Goal: Task Accomplishment & Management: Use online tool/utility

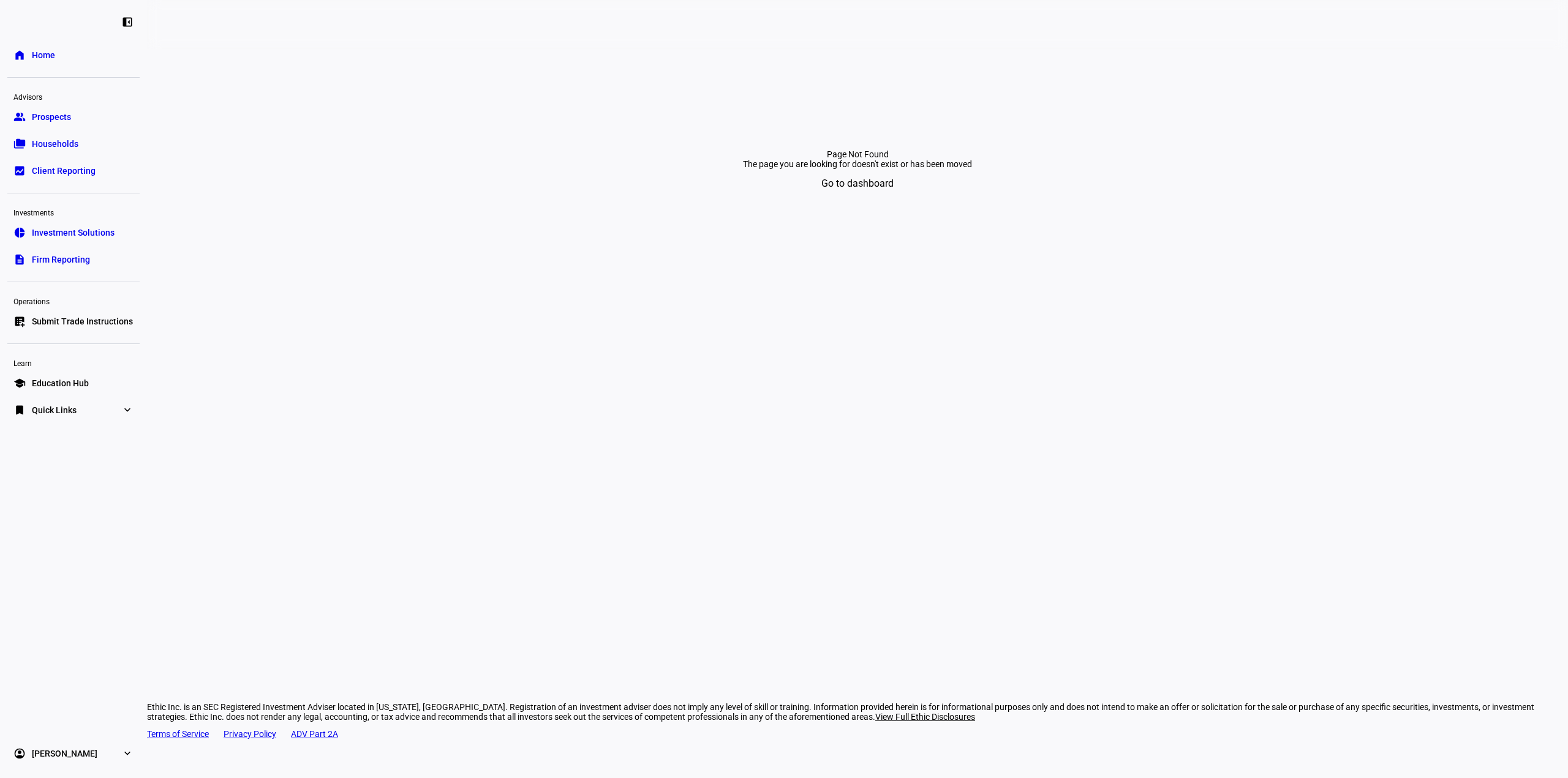
click at [73, 326] on span "Submit Trade Instructions" at bounding box center [82, 321] width 101 height 12
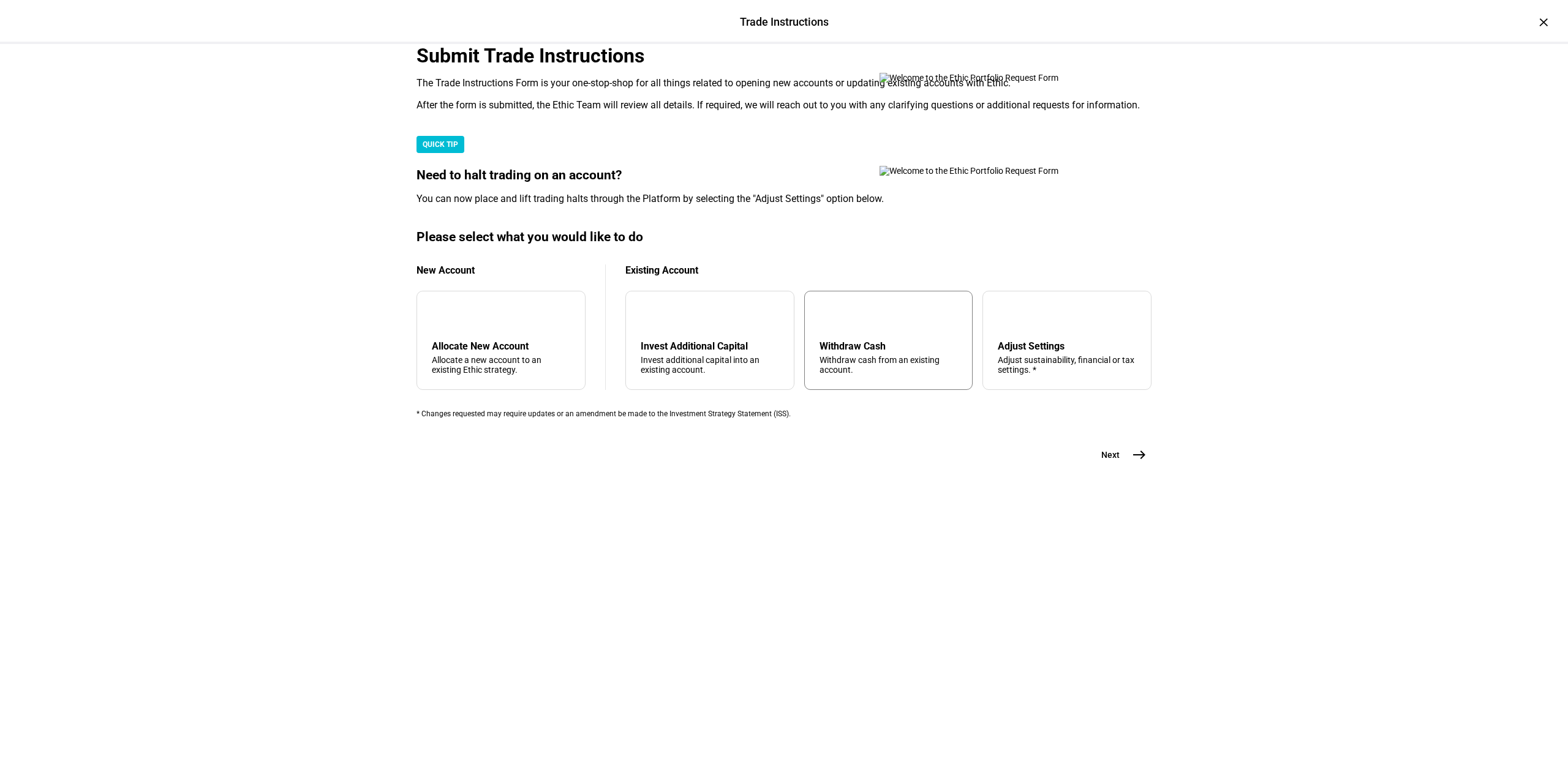
click at [874, 375] on div "Withdraw Cash Withdraw cash from an existing account." at bounding box center [889, 357] width 139 height 34
click at [1116, 467] on button "Next east" at bounding box center [1118, 455] width 65 height 24
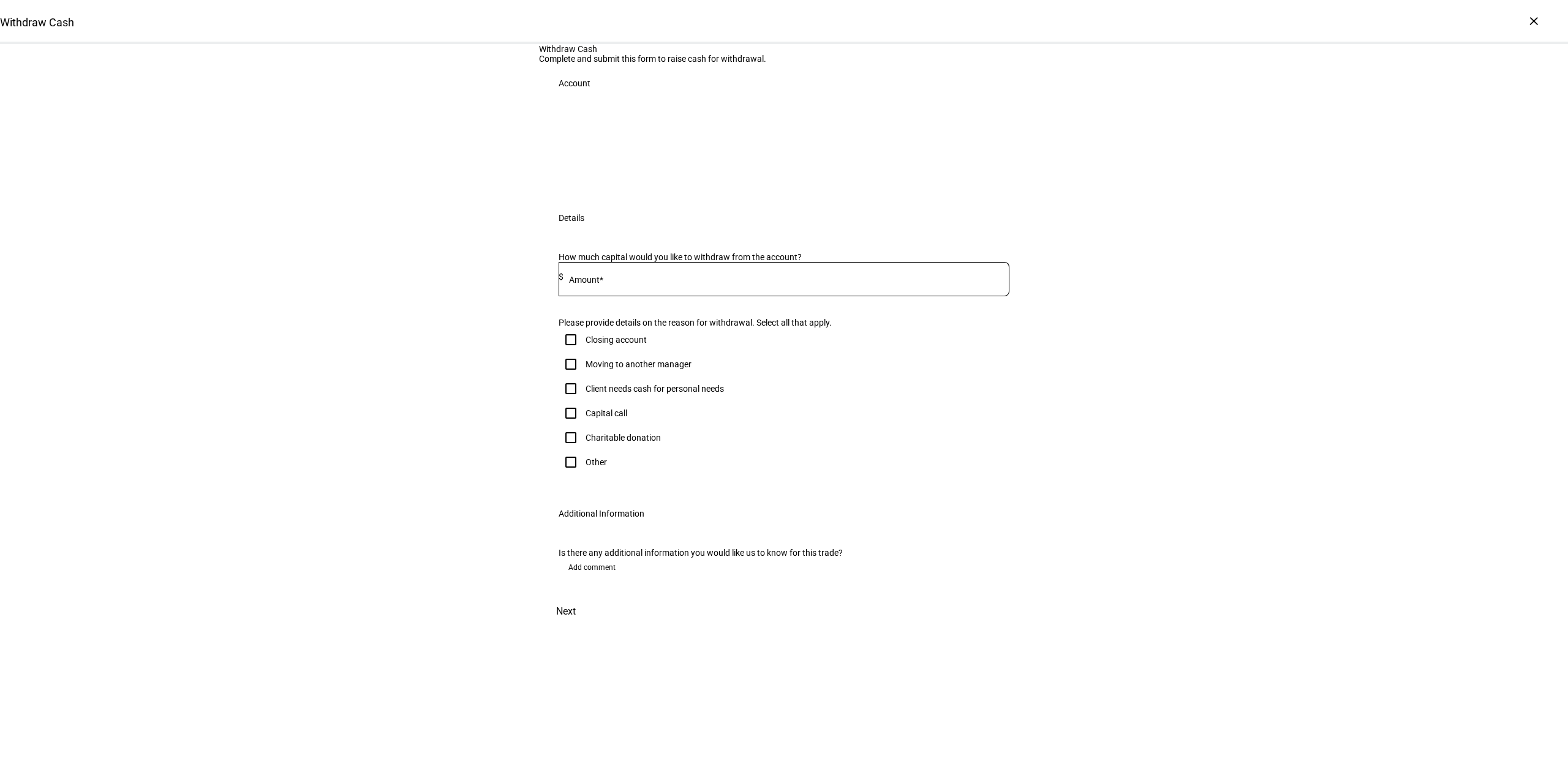
click at [632, 191] on div at bounding box center [589, 148] width 86 height 86
click at [626, 281] on input at bounding box center [786, 277] width 446 height 10
type input "270,000"
click at [881, 425] on div "Capital call" at bounding box center [783, 413] width 451 height 24
click at [565, 401] on input "Client needs cash for personal needs" at bounding box center [570, 389] width 24 height 24
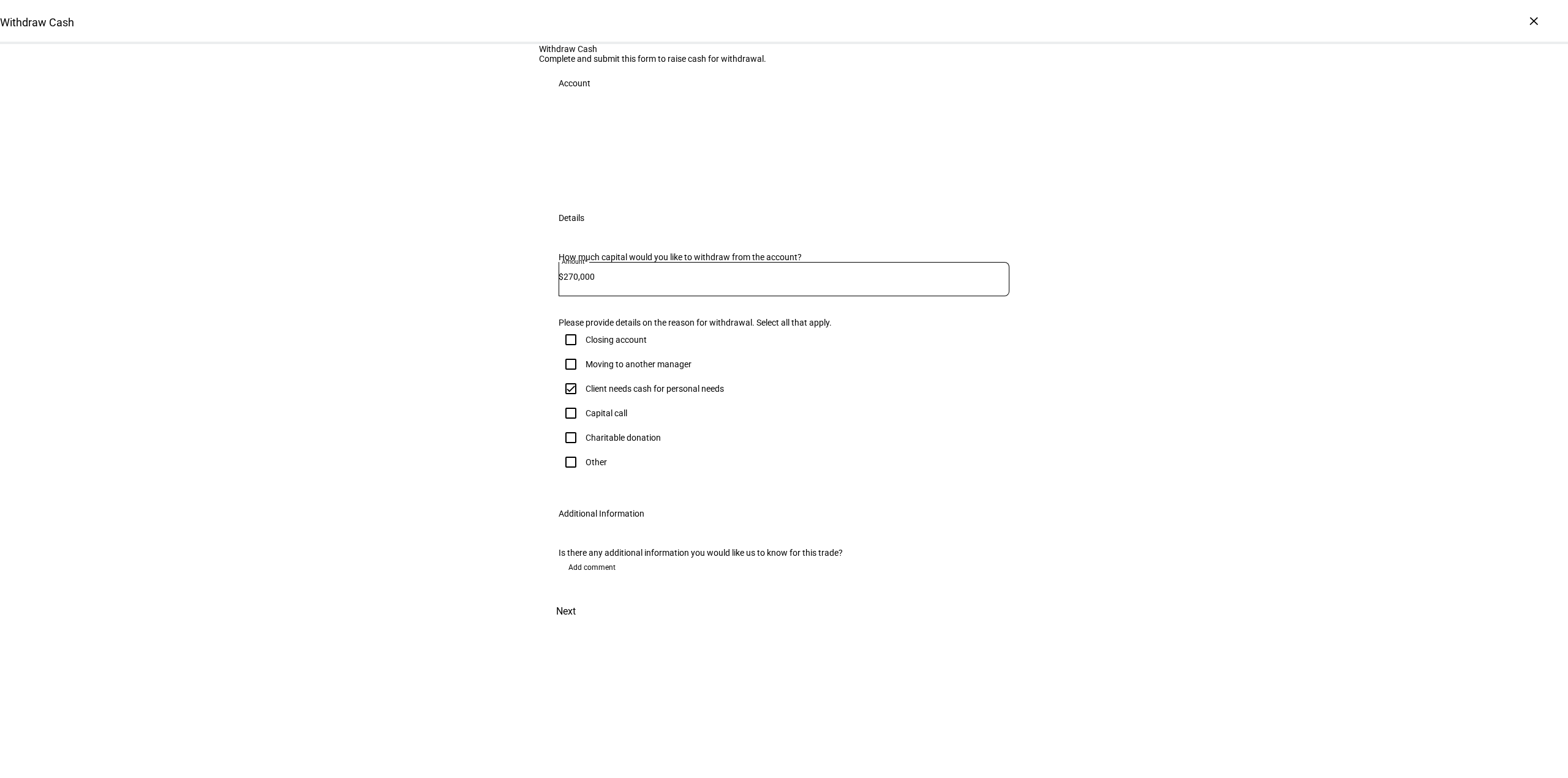
checkbox input "true"
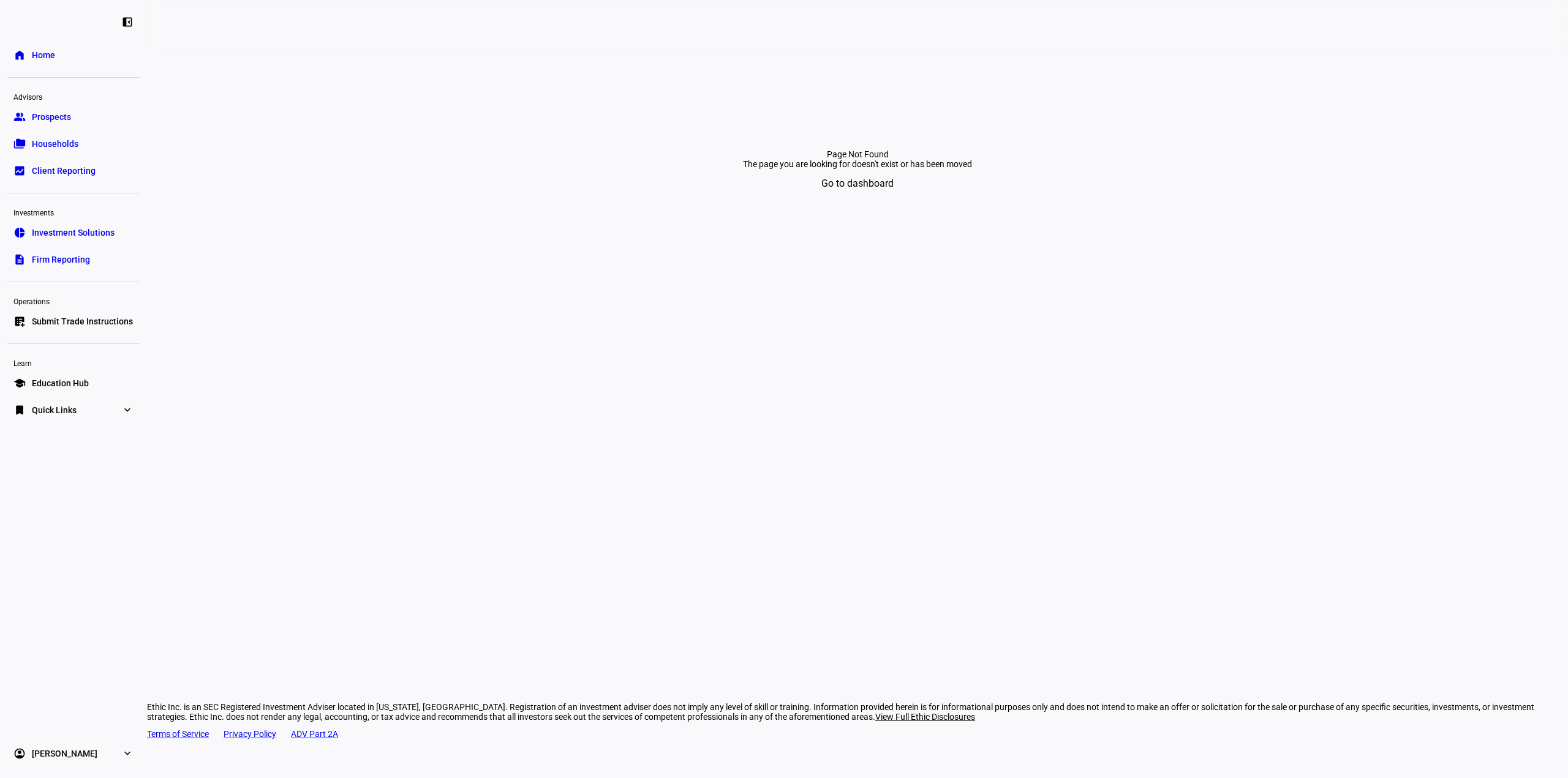
click at [82, 320] on span "Submit Trade Instructions" at bounding box center [82, 321] width 101 height 12
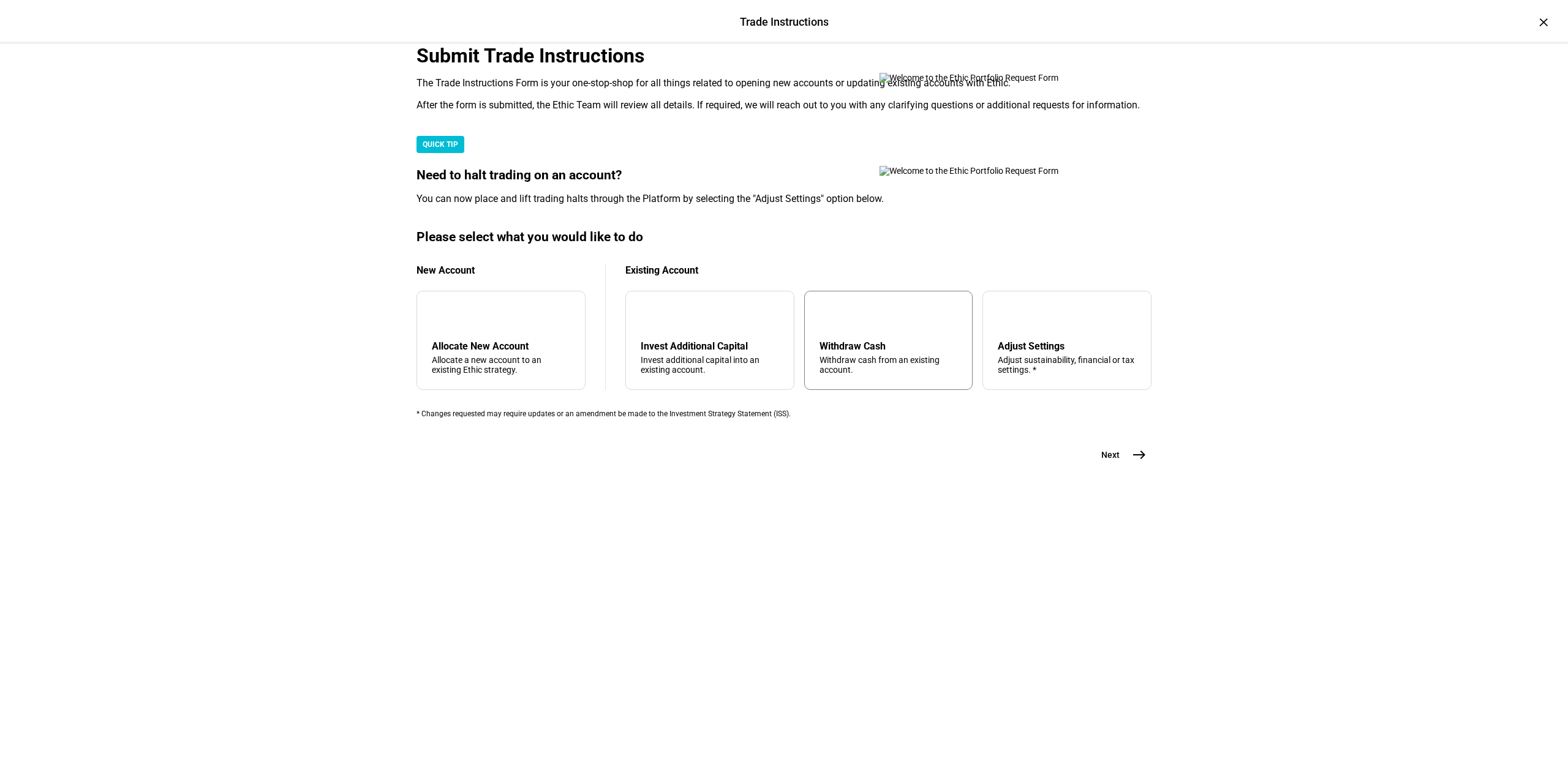
click at [878, 390] on div "arrow_upward Withdraw Cash Withdraw cash from an existing account." at bounding box center [889, 341] width 169 height 99
click at [1137, 463] on mat-icon "east" at bounding box center [1139, 455] width 14 height 14
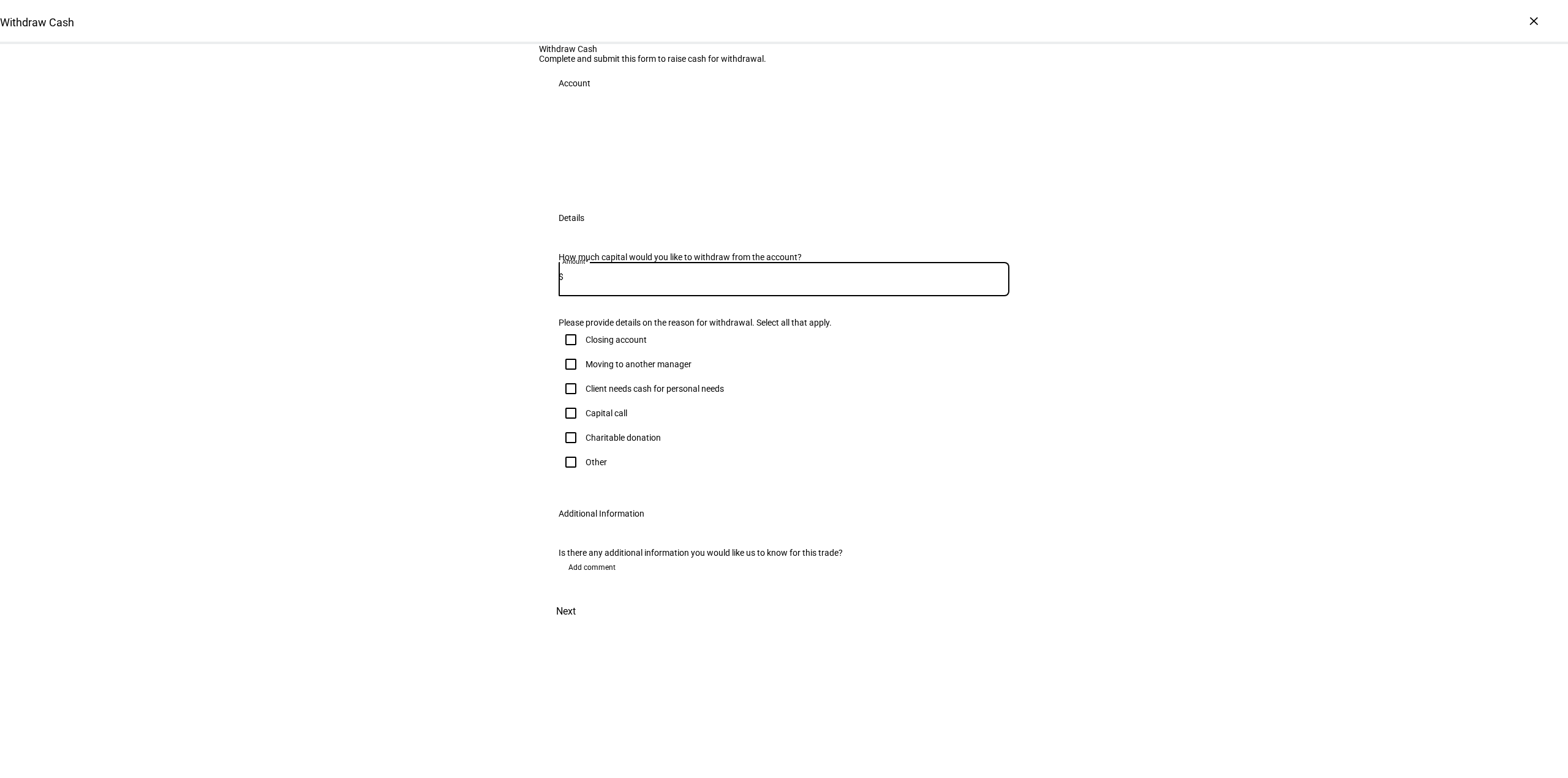
click at [635, 281] on input at bounding box center [786, 277] width 446 height 10
type input "270,000"
click at [618, 394] on div "Client needs cash for personal needs" at bounding box center [655, 389] width 139 height 10
click at [583, 401] on input "Client needs cash for personal needs" at bounding box center [570, 389] width 24 height 24
checkbox input "true"
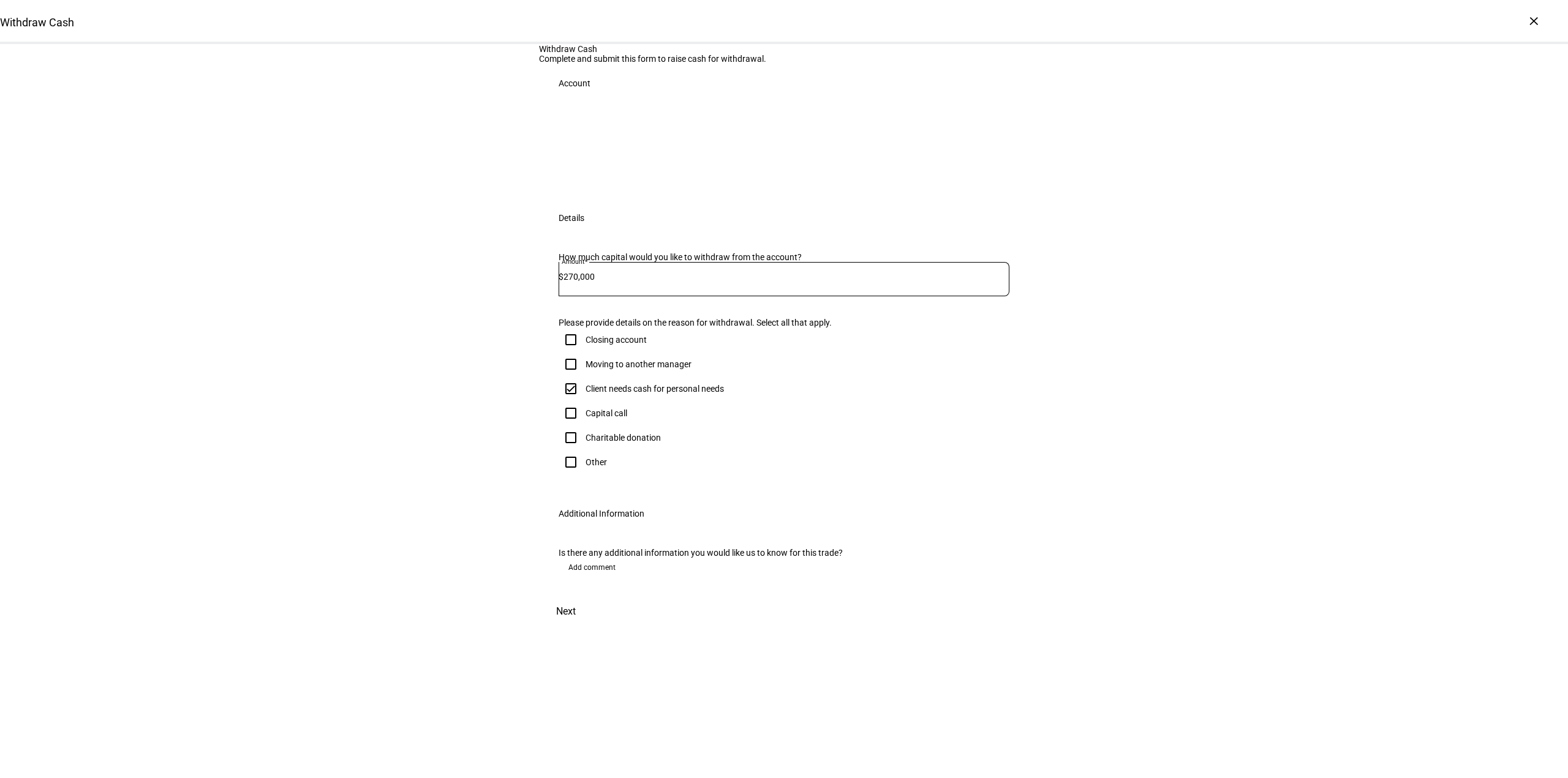
scroll to position [82, 0]
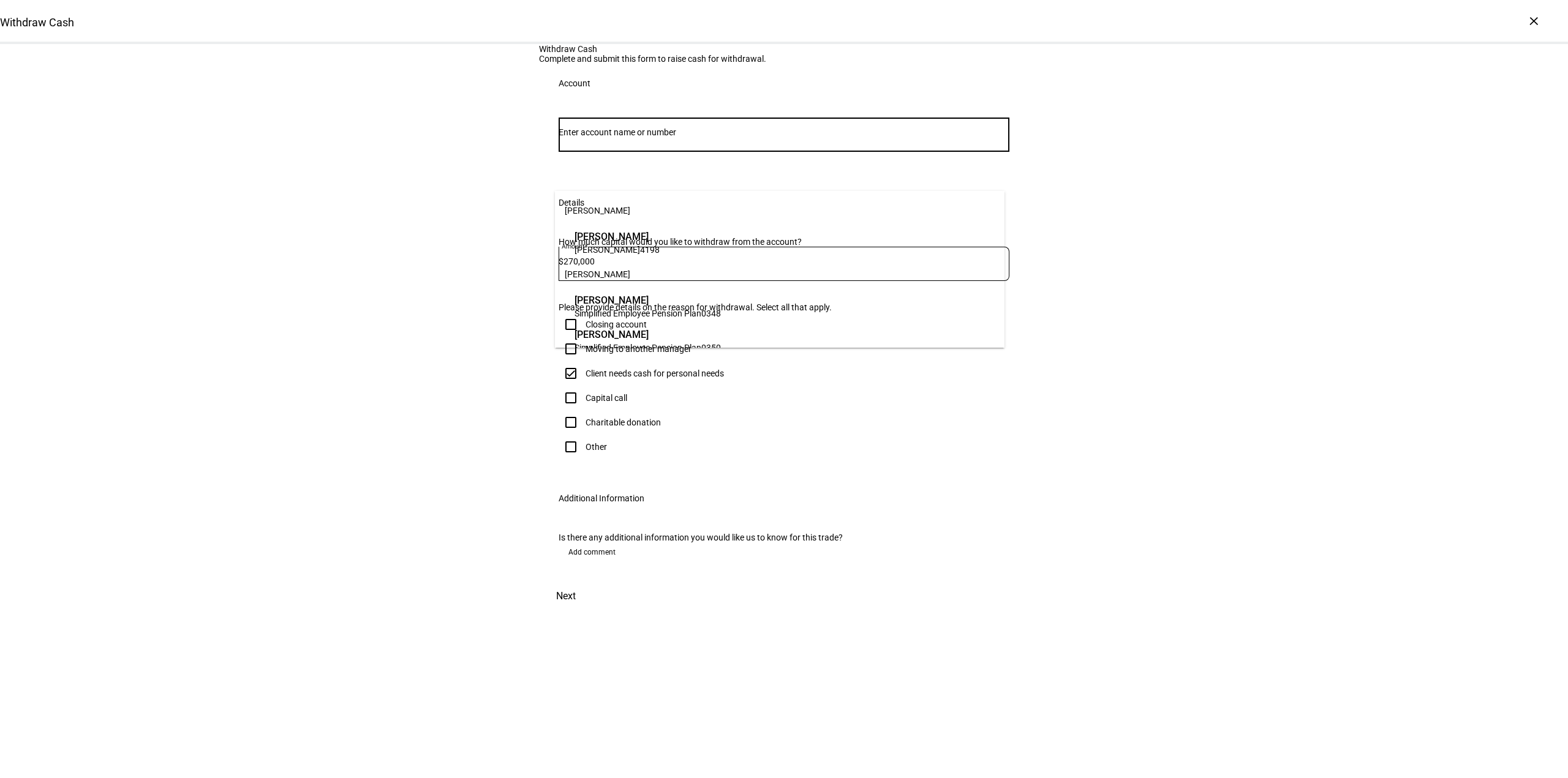
click at [656, 137] on input "Number" at bounding box center [783, 132] width 451 height 10
type input "form"
click at [650, 239] on span "Andrew Form" at bounding box center [648, 237] width 147 height 14
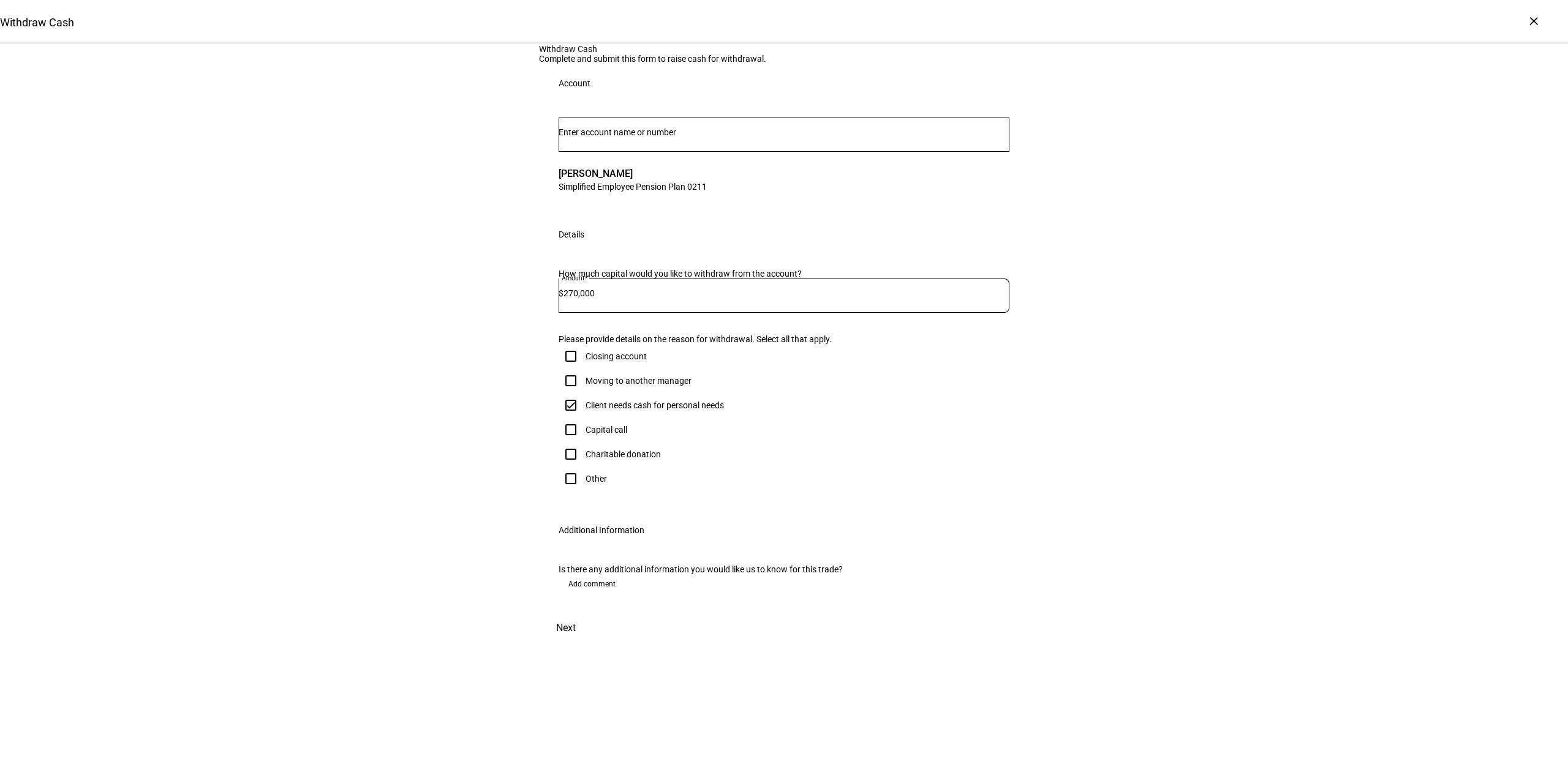
click at [593, 643] on span at bounding box center [566, 628] width 54 height 29
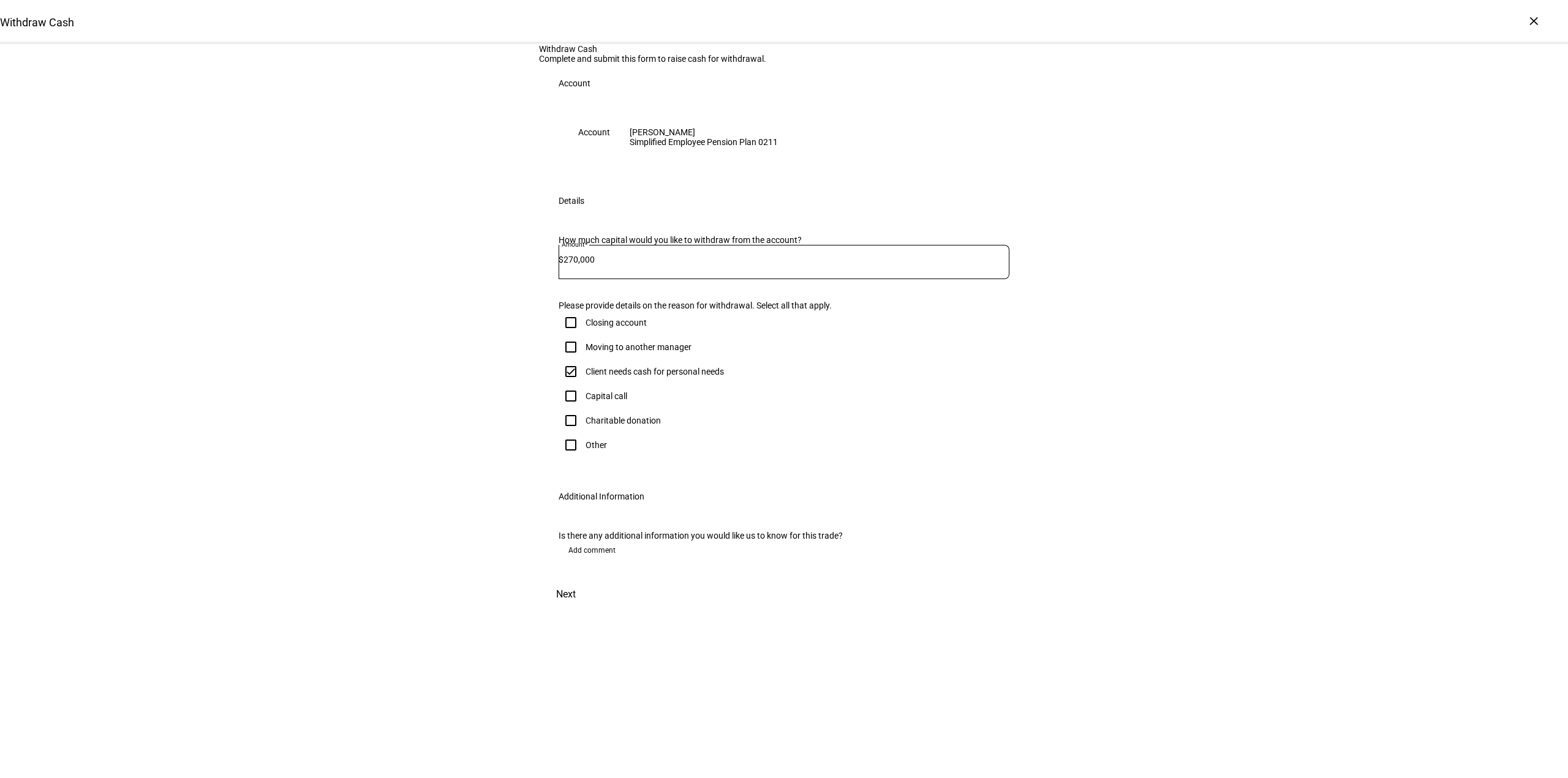
scroll to position [0, 0]
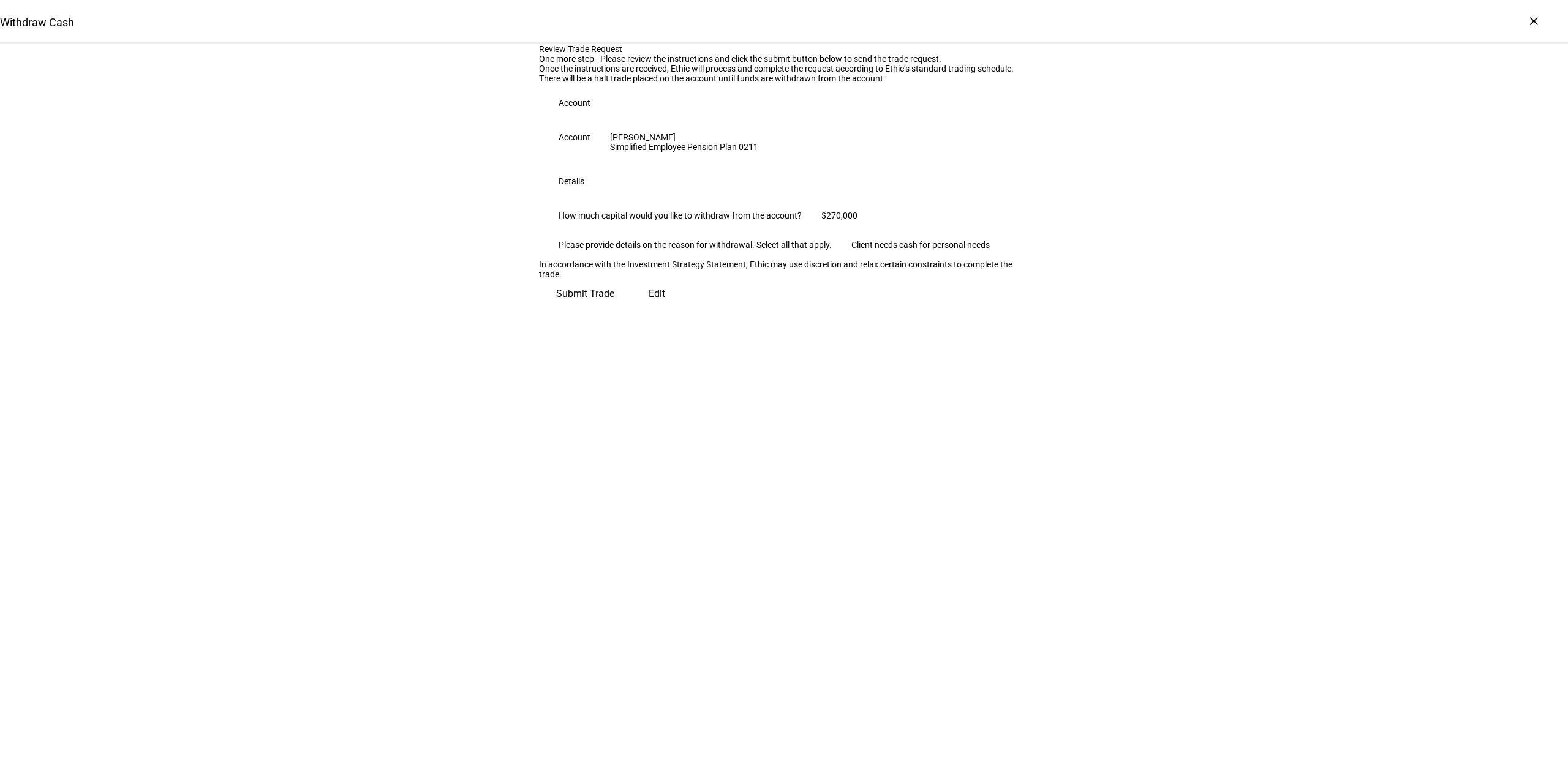
click at [615, 309] on span "Submit Trade" at bounding box center [585, 294] width 58 height 29
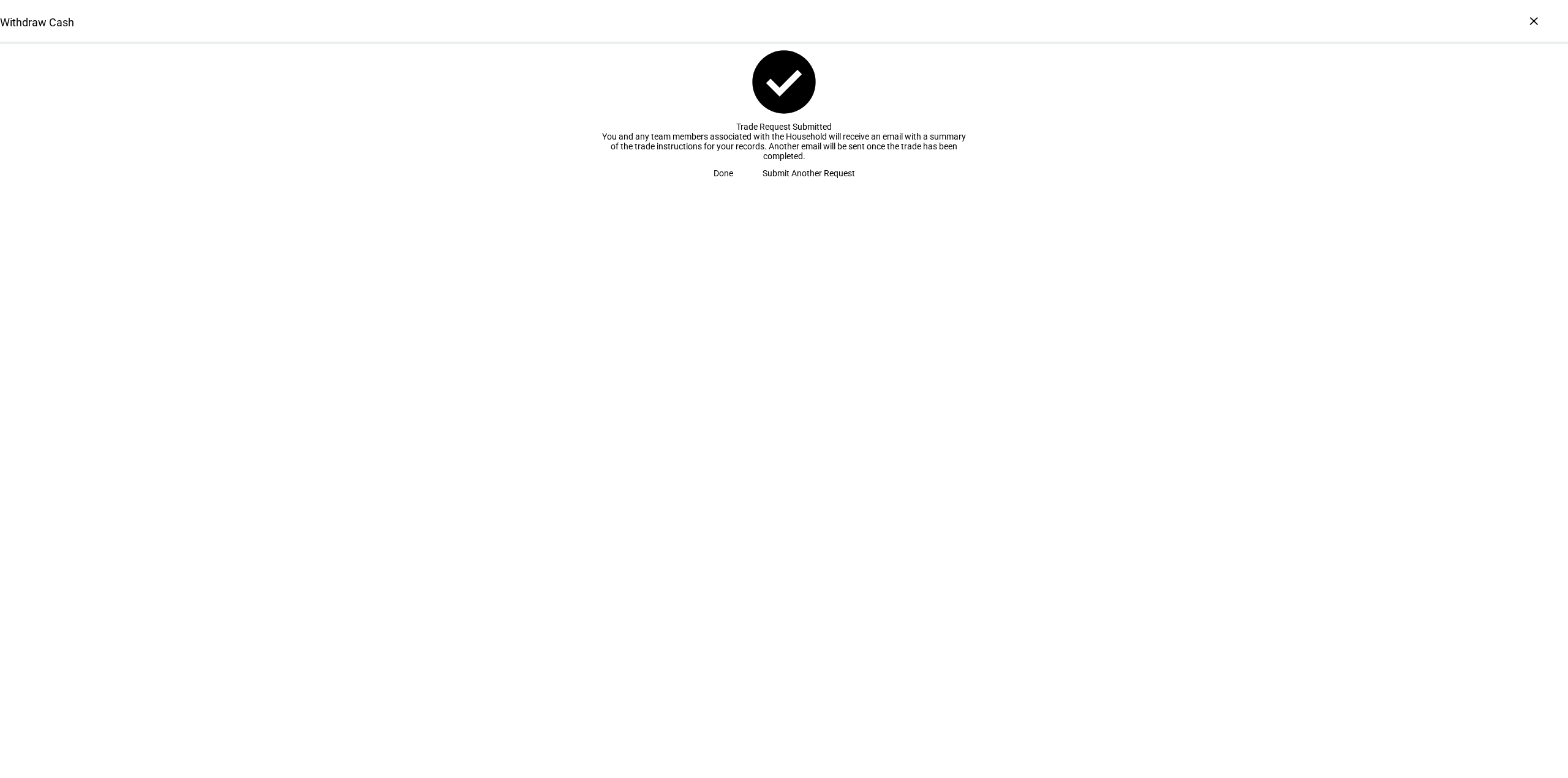
click at [733, 186] on span "Done" at bounding box center [723, 173] width 20 height 24
